Goal: Book appointment/travel/reservation

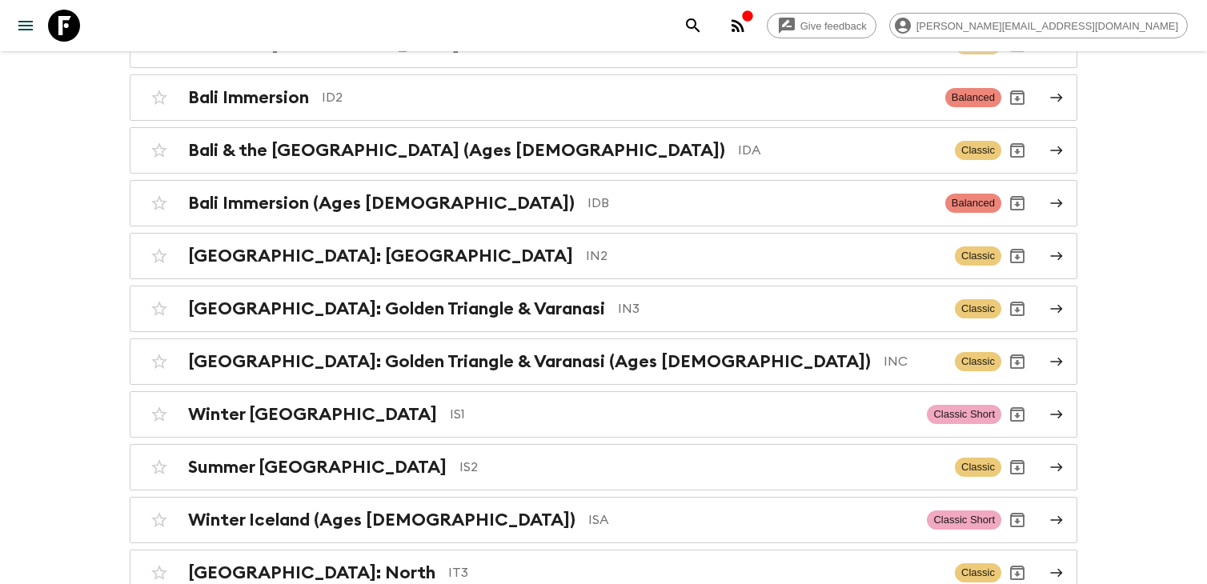
scroll to position [2981, 0]
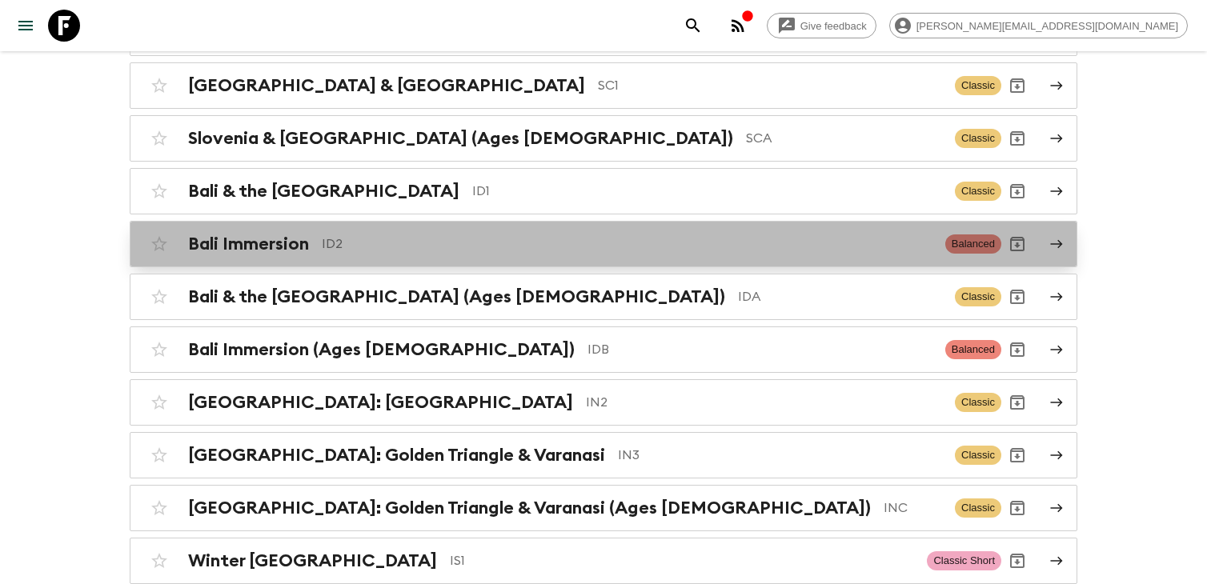
click at [498, 246] on div "Bali Immersion ID2 Balanced" at bounding box center [572, 244] width 858 height 32
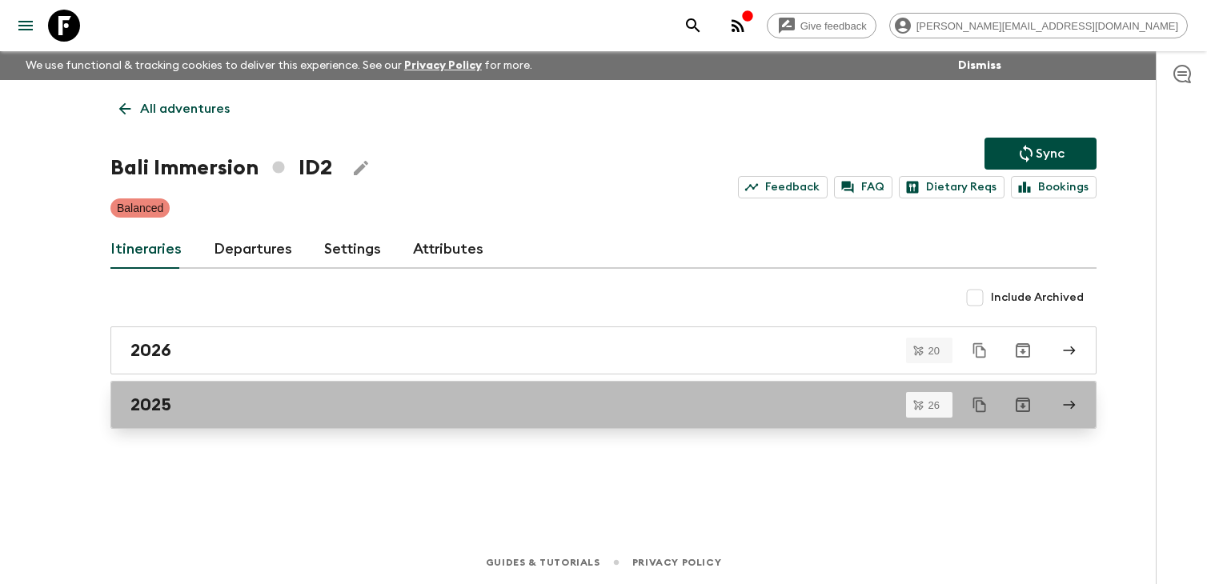
click at [349, 418] on link "2025" at bounding box center [603, 405] width 986 height 48
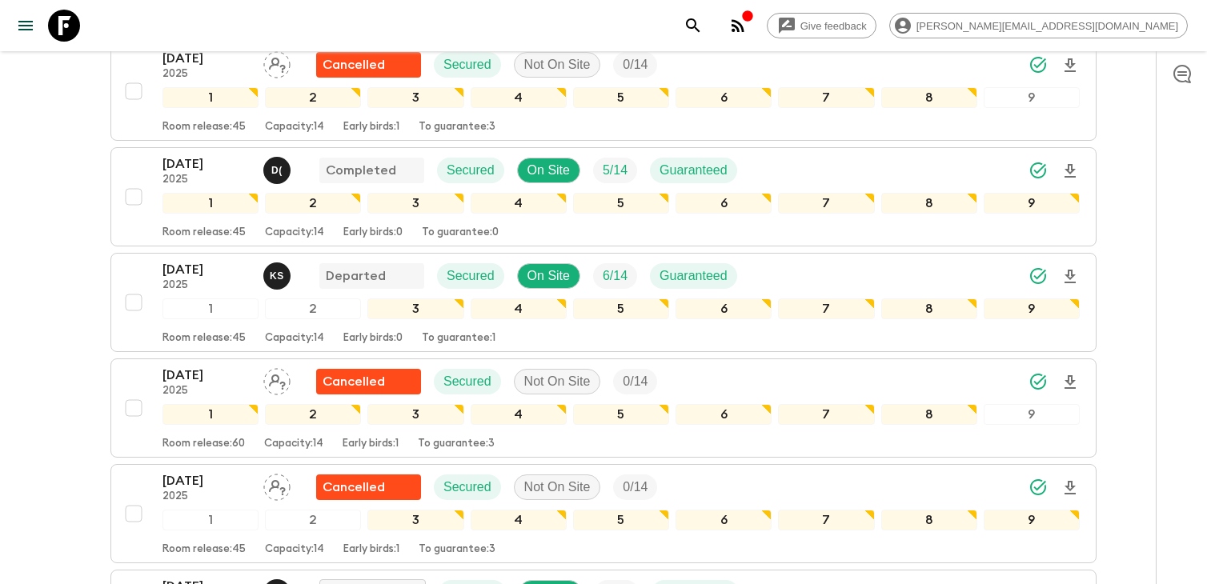
scroll to position [726, 0]
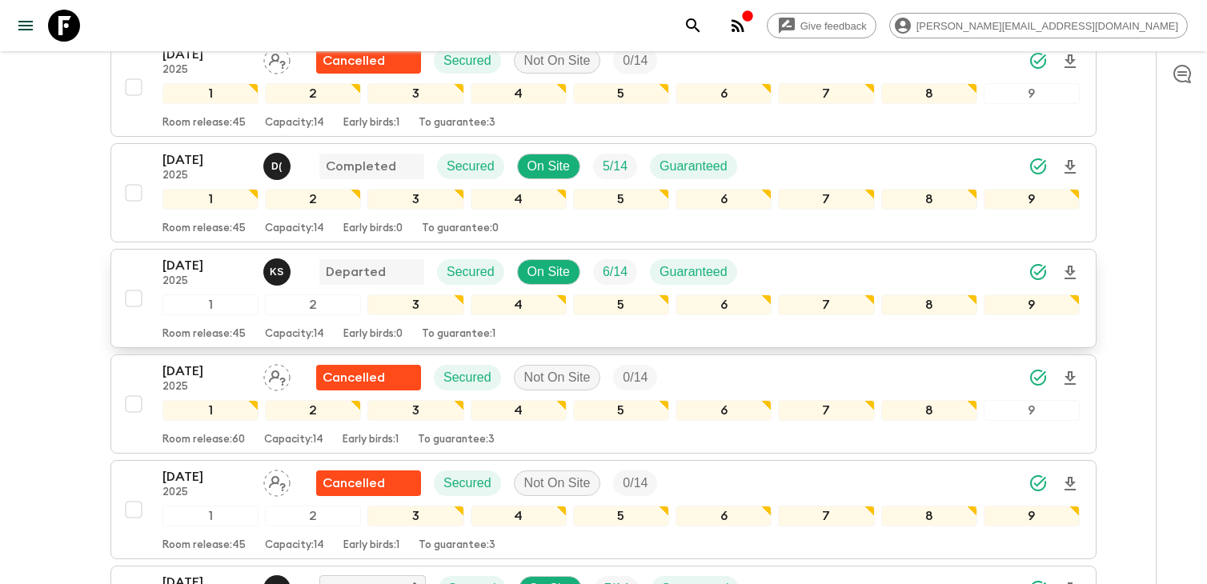
click at [202, 281] on p "2025" at bounding box center [206, 281] width 88 height 13
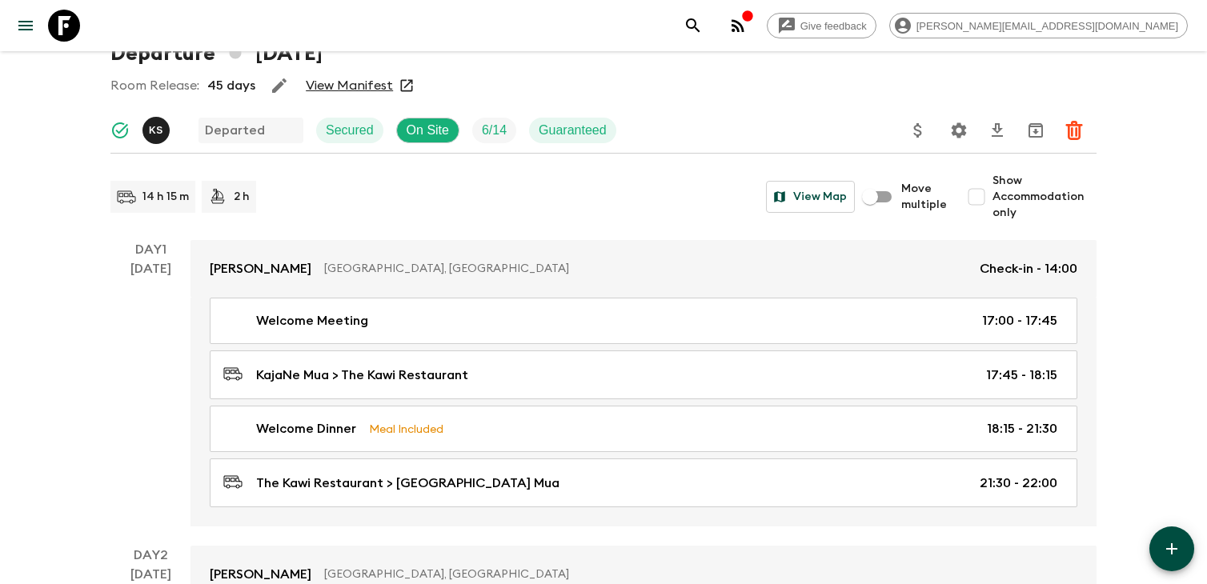
scroll to position [84, 0]
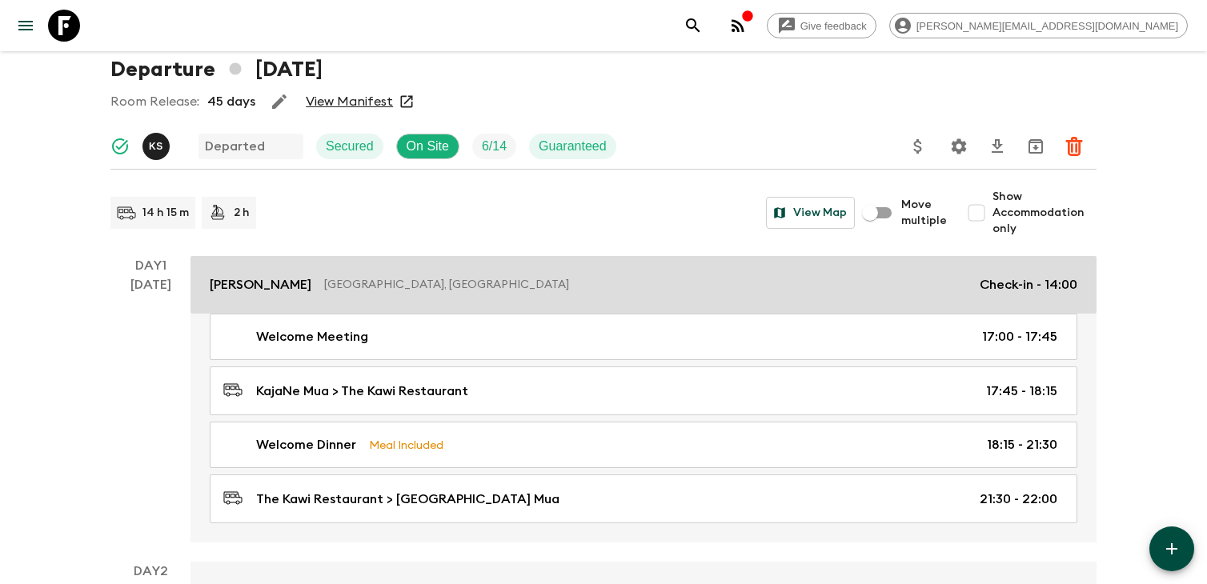
click at [326, 287] on p "[GEOGRAPHIC_DATA], [GEOGRAPHIC_DATA]" at bounding box center [645, 285] width 642 height 16
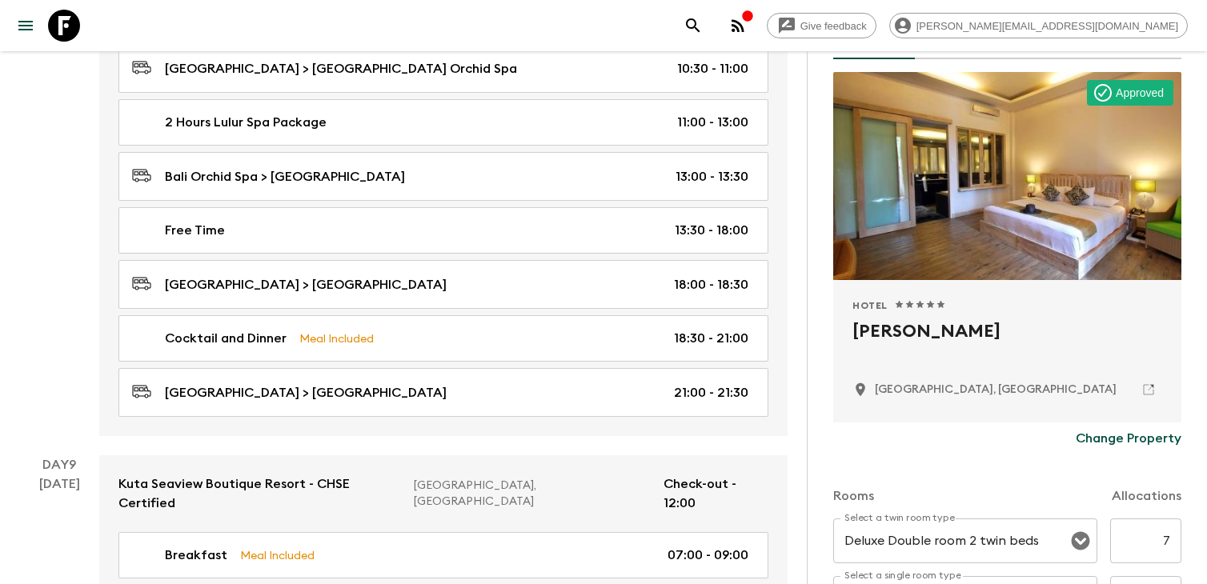
scroll to position [4072, 0]
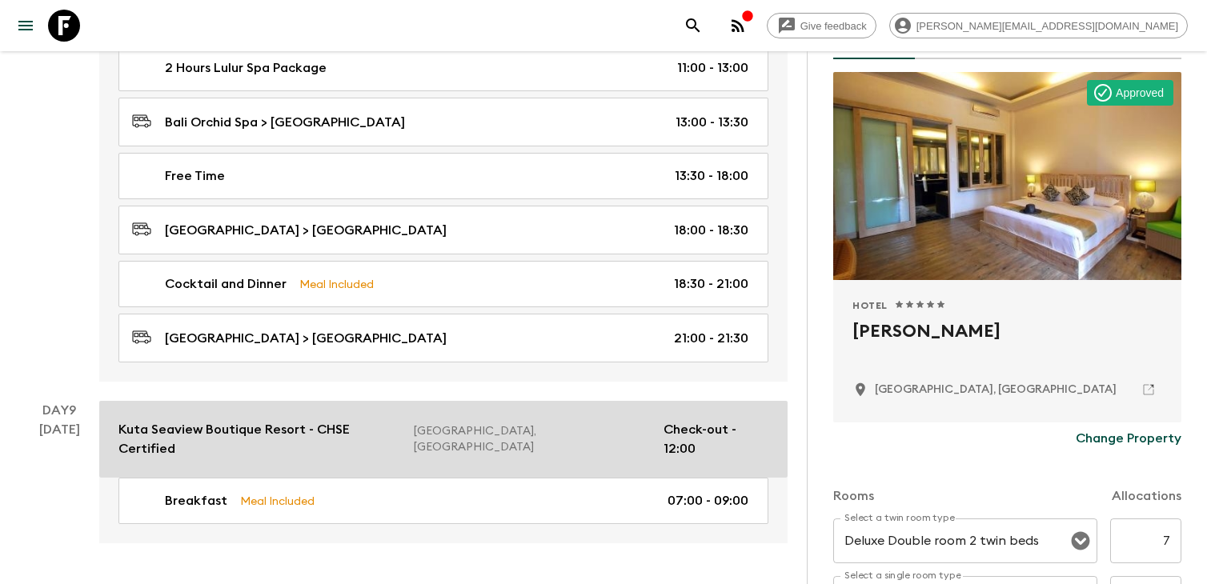
click at [346, 418] on link "Kuta Seaview Boutique Resort - CHSE Certified [GEOGRAPHIC_DATA], [GEOGRAPHIC_DA…" at bounding box center [443, 439] width 688 height 77
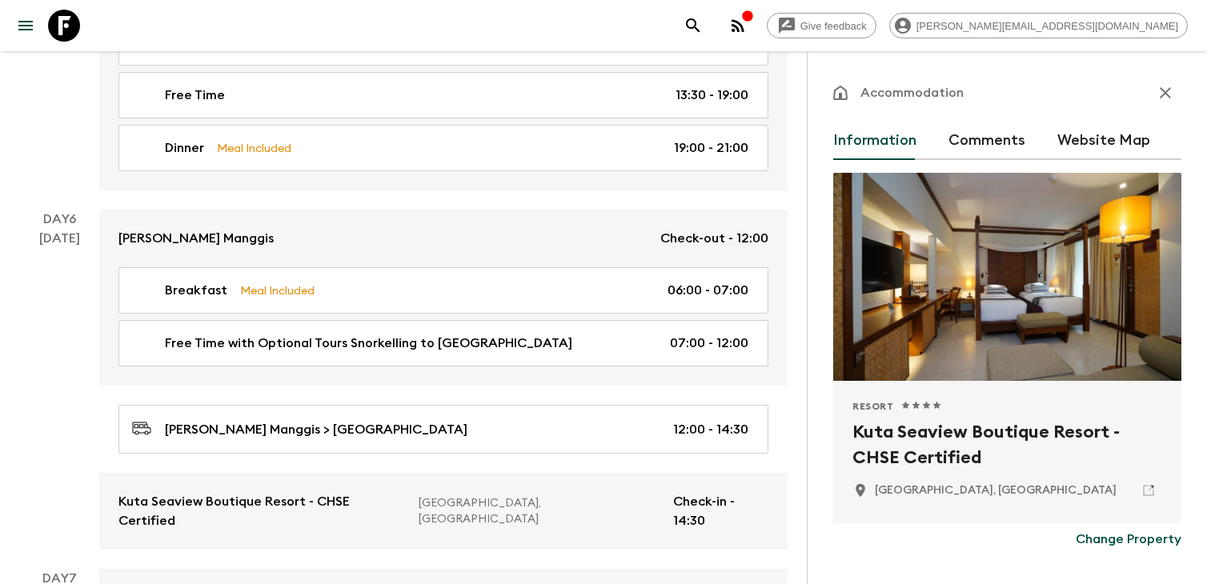
scroll to position [2555, 0]
